Goal: Transaction & Acquisition: Purchase product/service

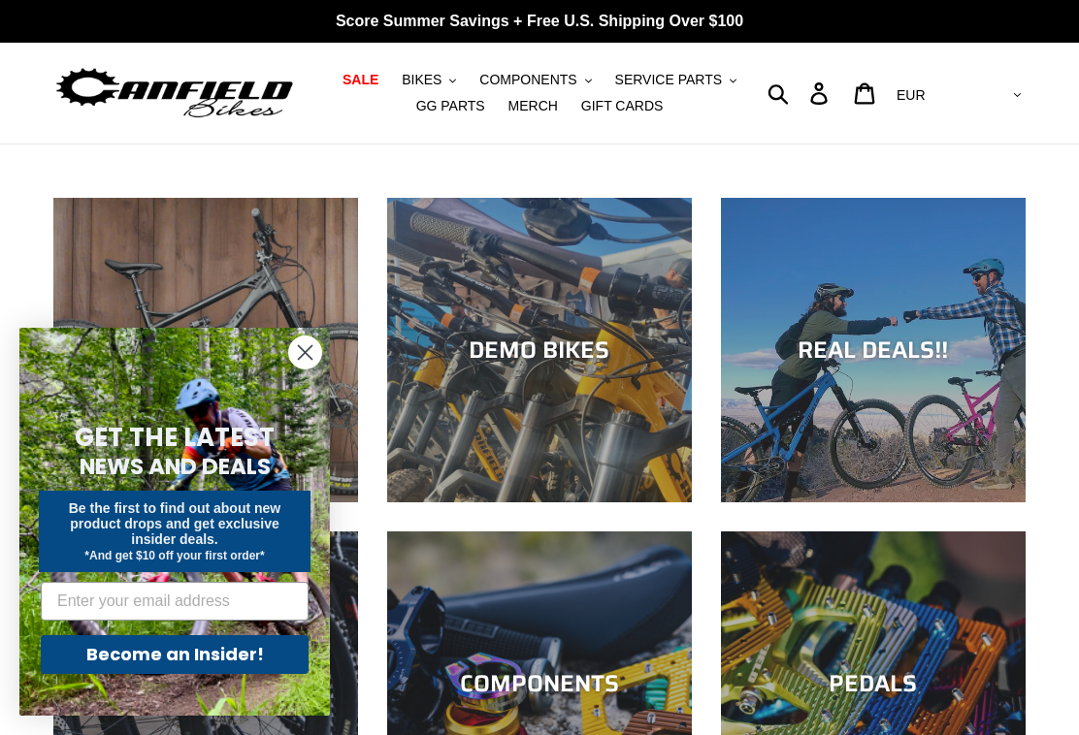
click at [298, 336] on icon "Close dialog" at bounding box center [305, 353] width 34 height 34
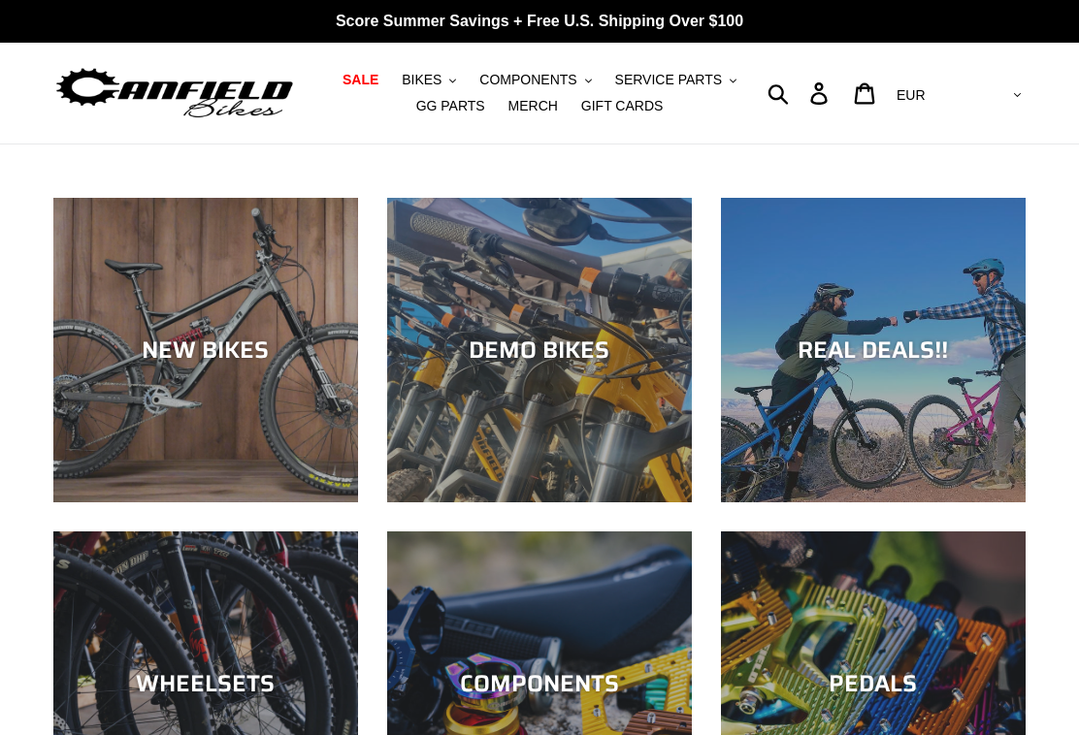
click at [294, 502] on div "NEW BIKES" at bounding box center [205, 502] width 305 height 0
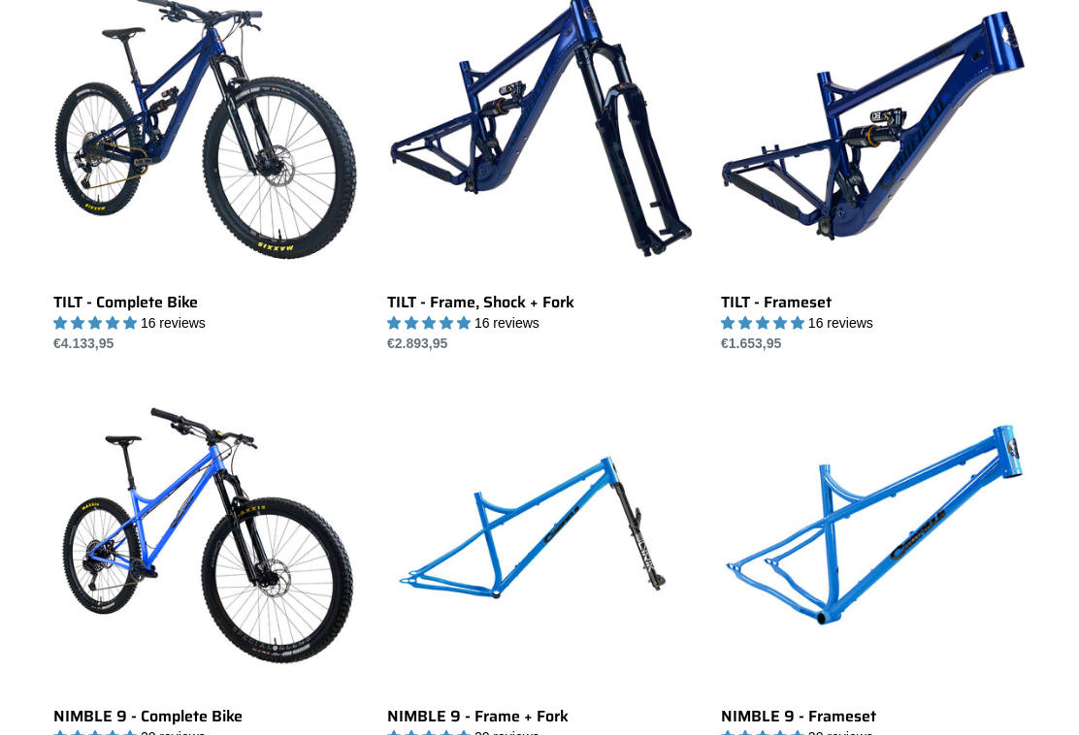
scroll to position [2259, 0]
click at [572, 146] on link "TILT - Frame, Shock + Fork" at bounding box center [539, 164] width 305 height 380
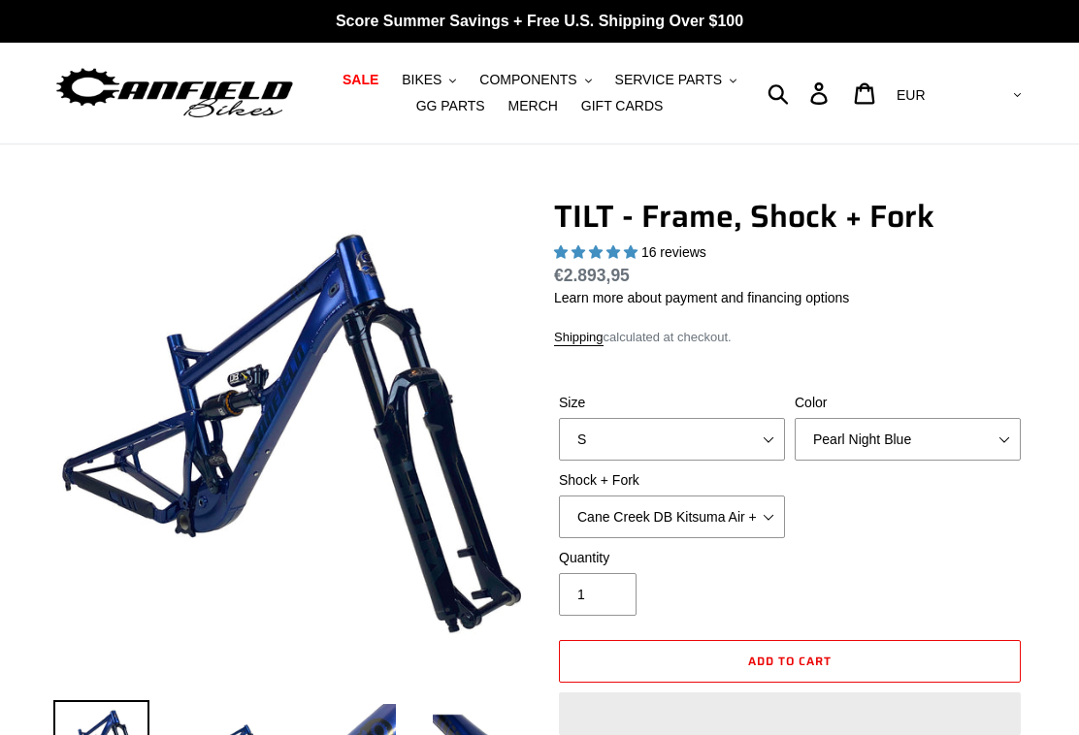
select select "highest-rating"
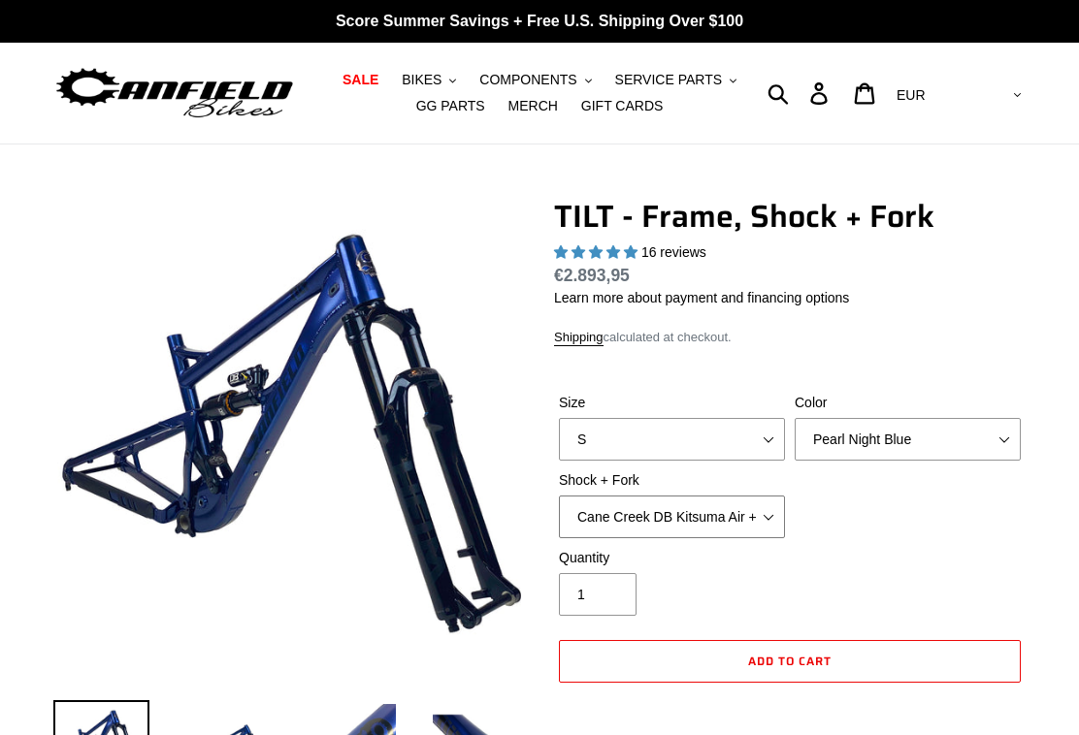
click at [758, 515] on select "Cane Creek DB Kitsuma Air + Helm MKII 140mm Cane Creek DB Kitsuma Air + Fox 36 …" at bounding box center [672, 517] width 226 height 43
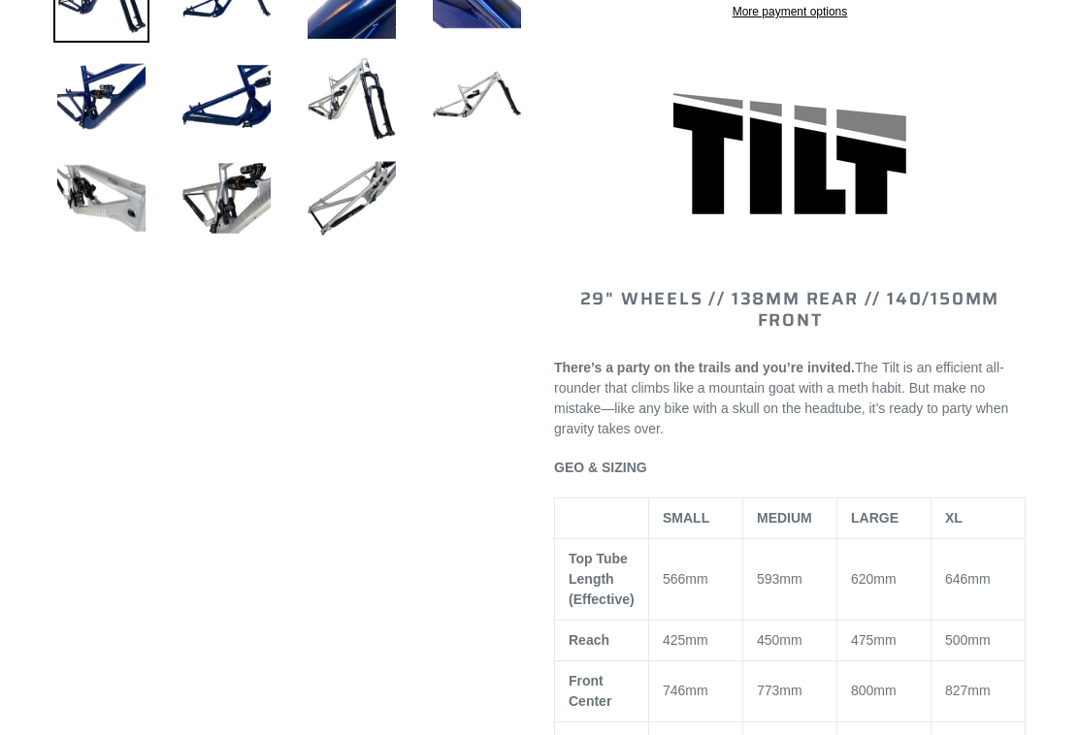
scroll to position [762, 0]
